Goal: Navigation & Orientation: Find specific page/section

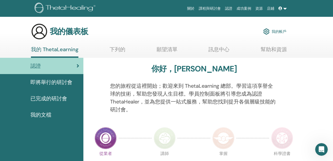
click at [65, 31] on font "我的儀表板" at bounding box center [69, 31] width 38 height 10
click at [58, 5] on img at bounding box center [66, 9] width 63 height 12
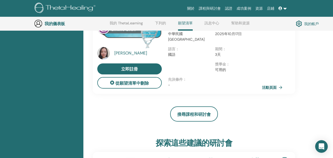
scroll to position [119, 0]
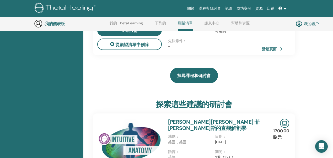
click at [200, 76] on link "搜尋課程和研討會" at bounding box center [194, 75] width 48 height 15
click at [199, 78] on link "搜尋課程和研討會" at bounding box center [194, 75] width 48 height 15
